Goal: Task Accomplishment & Management: Manage account settings

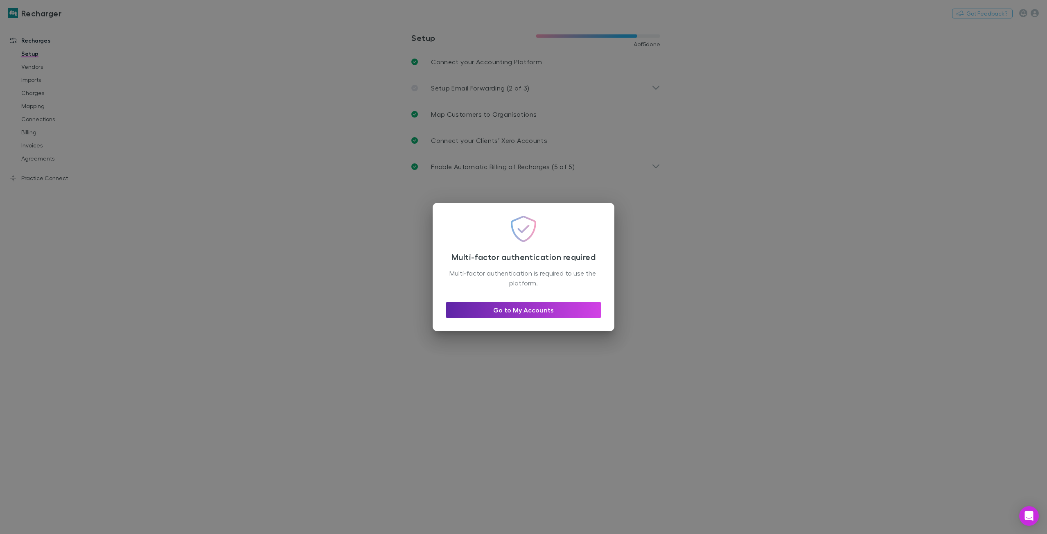
click at [767, 213] on div "Multi-factor authentication required Multi-factor authentication is required to…" at bounding box center [523, 267] width 1047 height 534
click at [531, 309] on link "Go to My Accounts" at bounding box center [524, 310] width 156 height 16
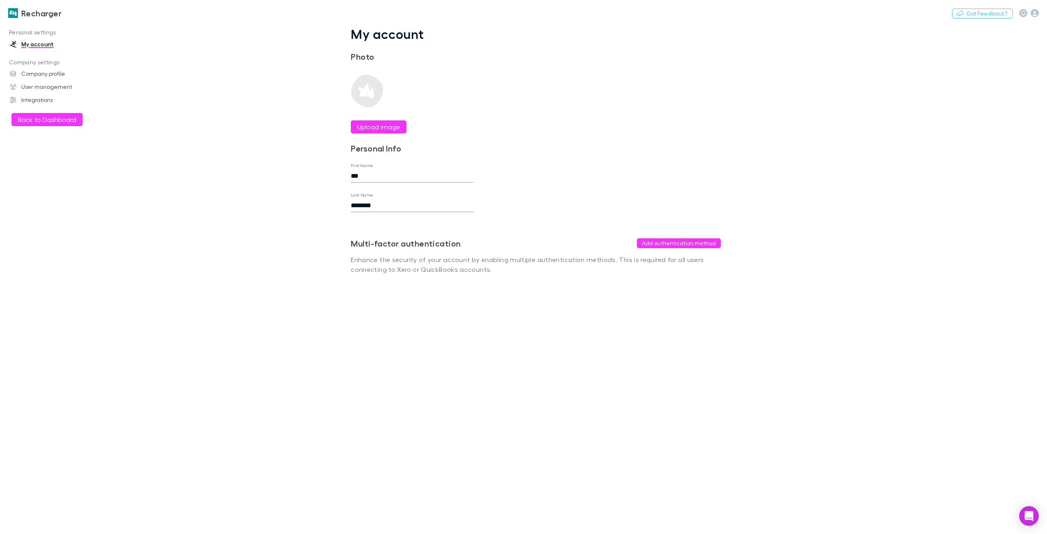
click at [38, 10] on h3 "Recharger" at bounding box center [41, 13] width 40 height 10
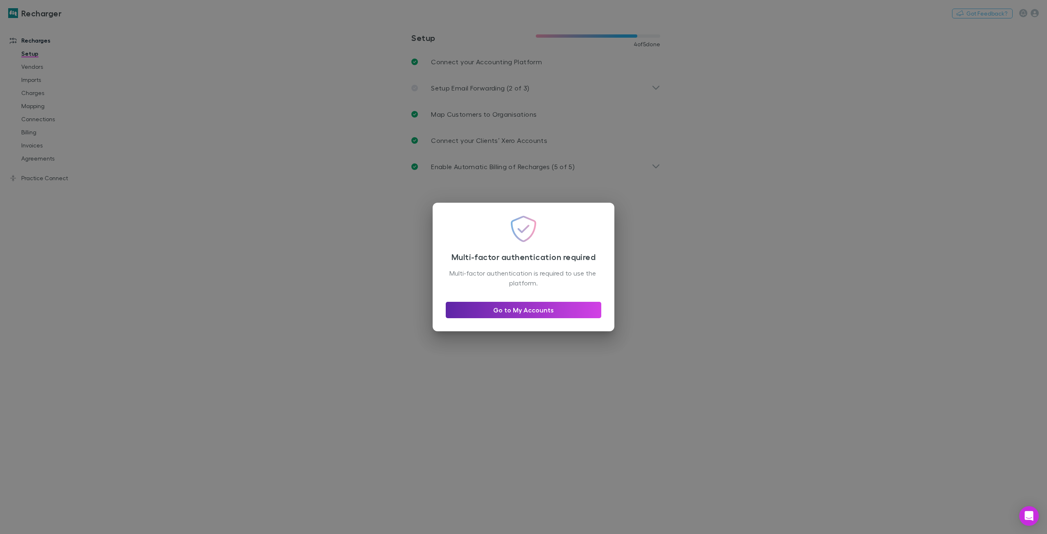
click at [765, 309] on div "Multi-factor authentication required Multi-factor authentication is required to…" at bounding box center [523, 267] width 1047 height 534
